Goal: Transaction & Acquisition: Purchase product/service

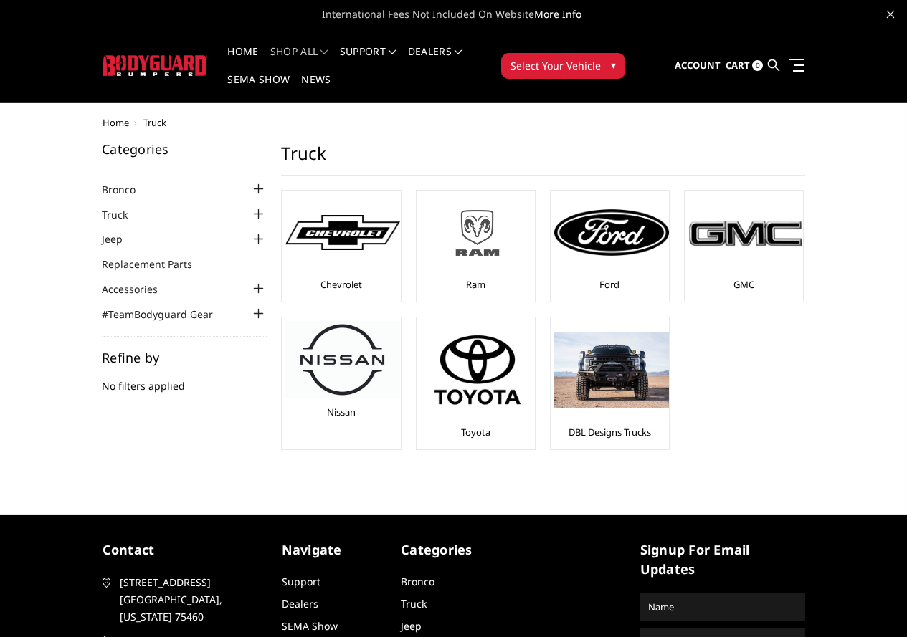
click at [420, 230] on img at bounding box center [477, 233] width 115 height 65
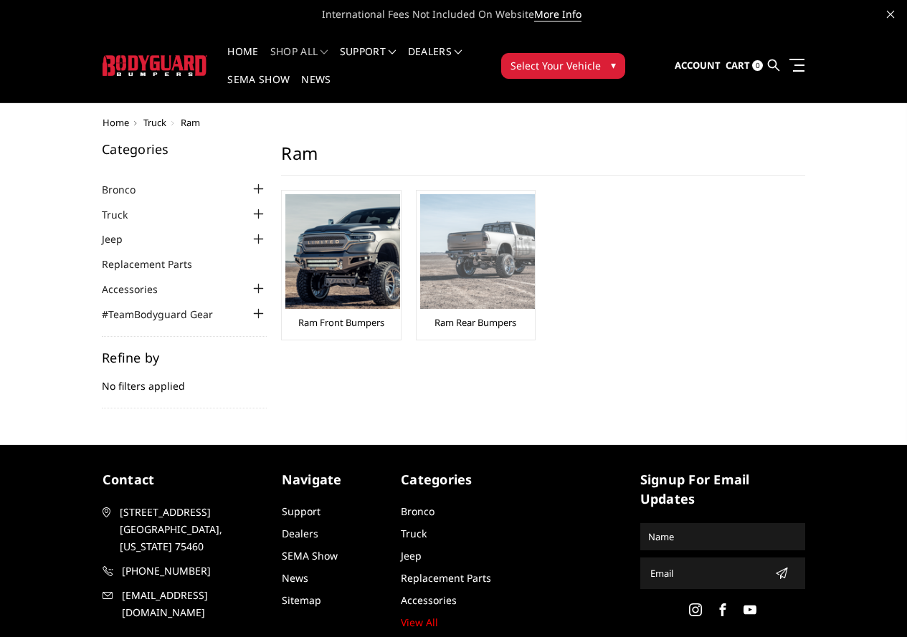
click at [420, 224] on img at bounding box center [477, 251] width 115 height 115
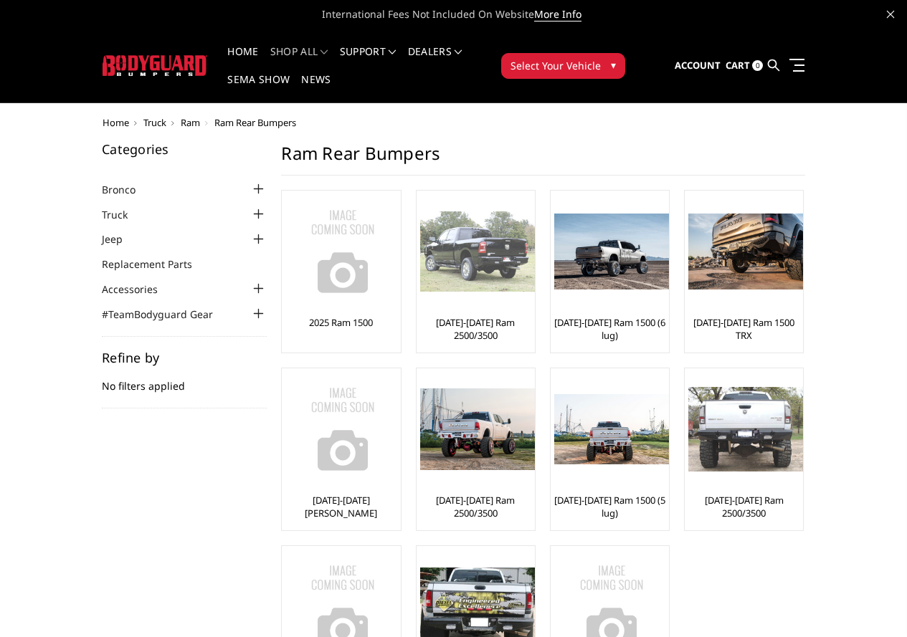
click at [420, 249] on img at bounding box center [477, 251] width 115 height 80
